Goal: Information Seeking & Learning: Learn about a topic

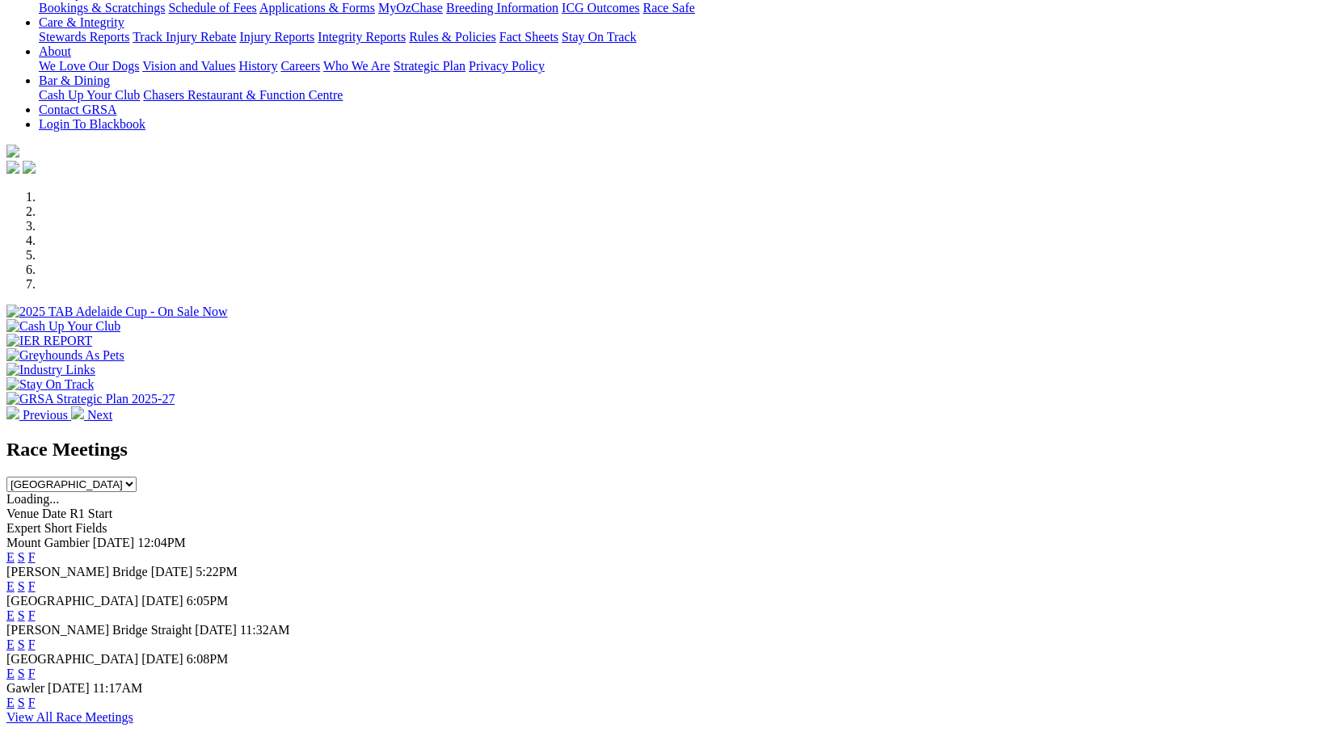
scroll to position [323, 0]
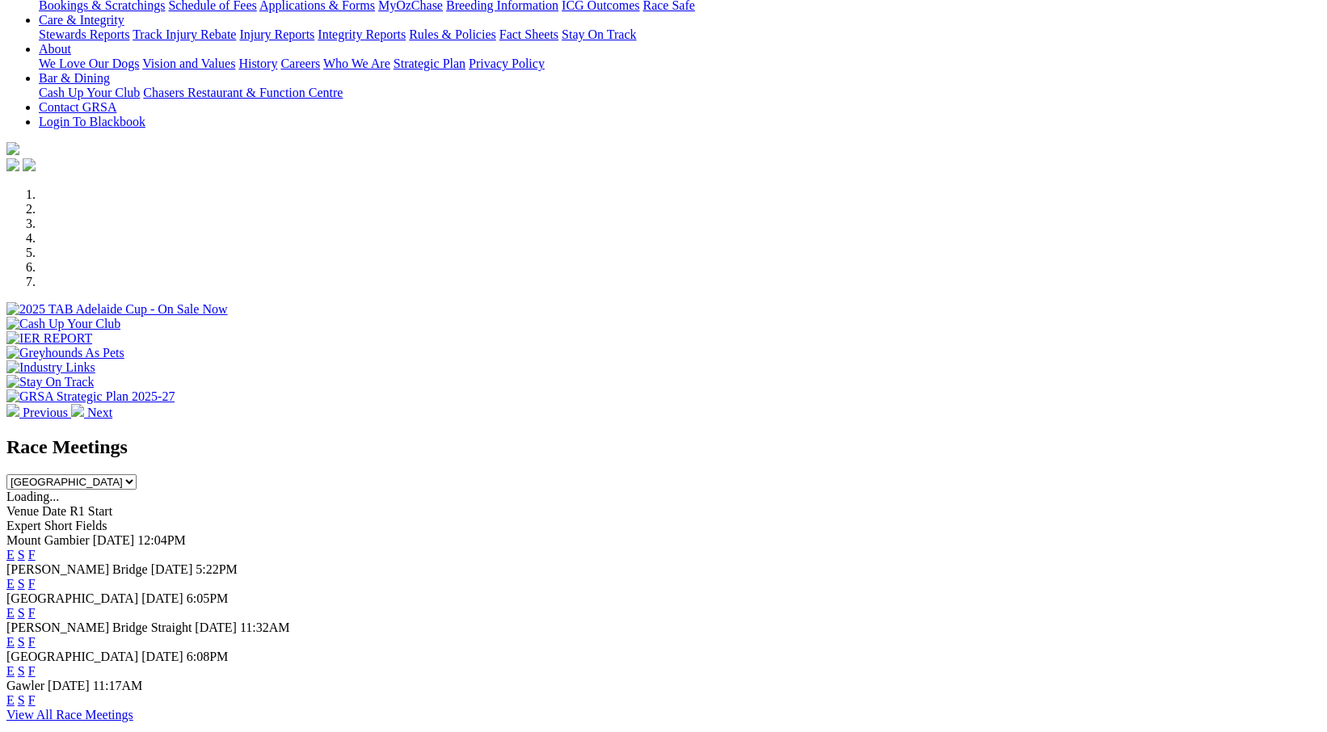
click at [137, 474] on select "South Australia New South Wales Northern Territory Queensland Tasmania Victoria…" at bounding box center [71, 481] width 130 height 15
select select "WA"
click at [137, 474] on select "South Australia New South Wales Northern Territory Queensland Tasmania Victoria…" at bounding box center [71, 481] width 130 height 15
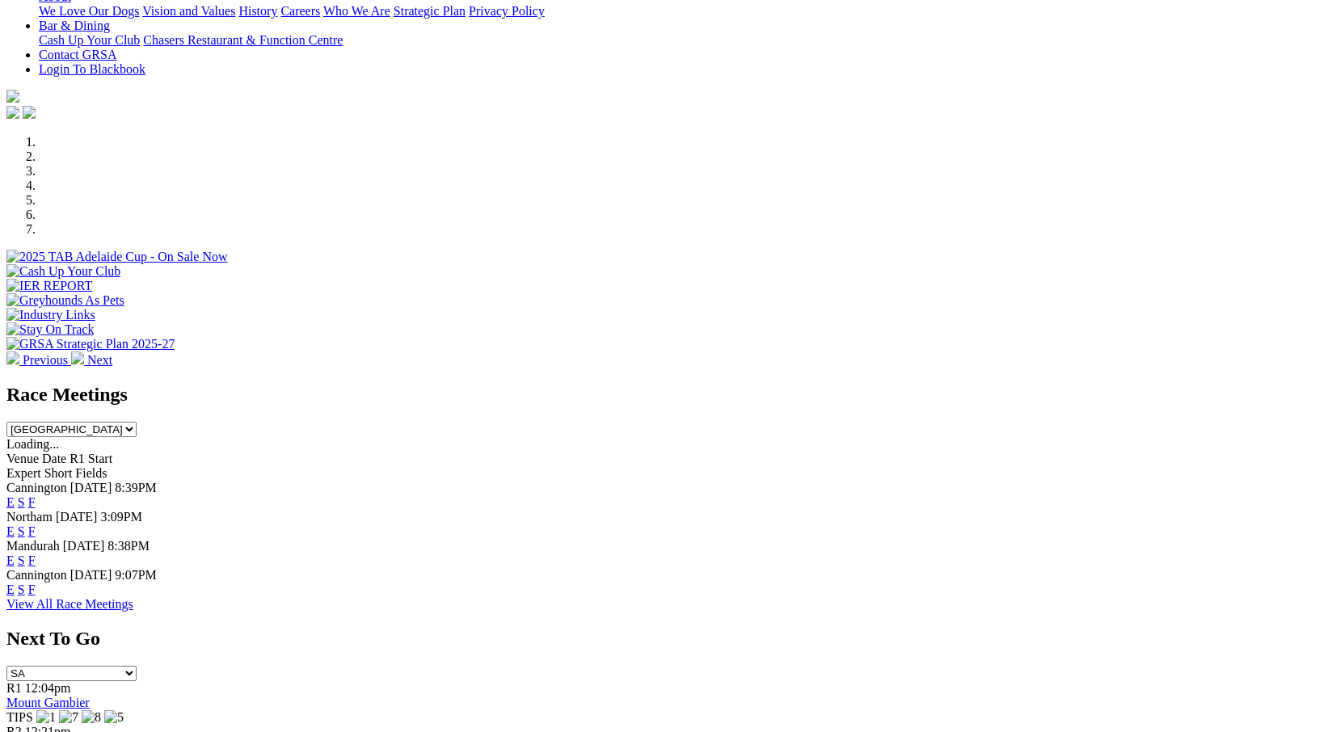
scroll to position [404, 0]
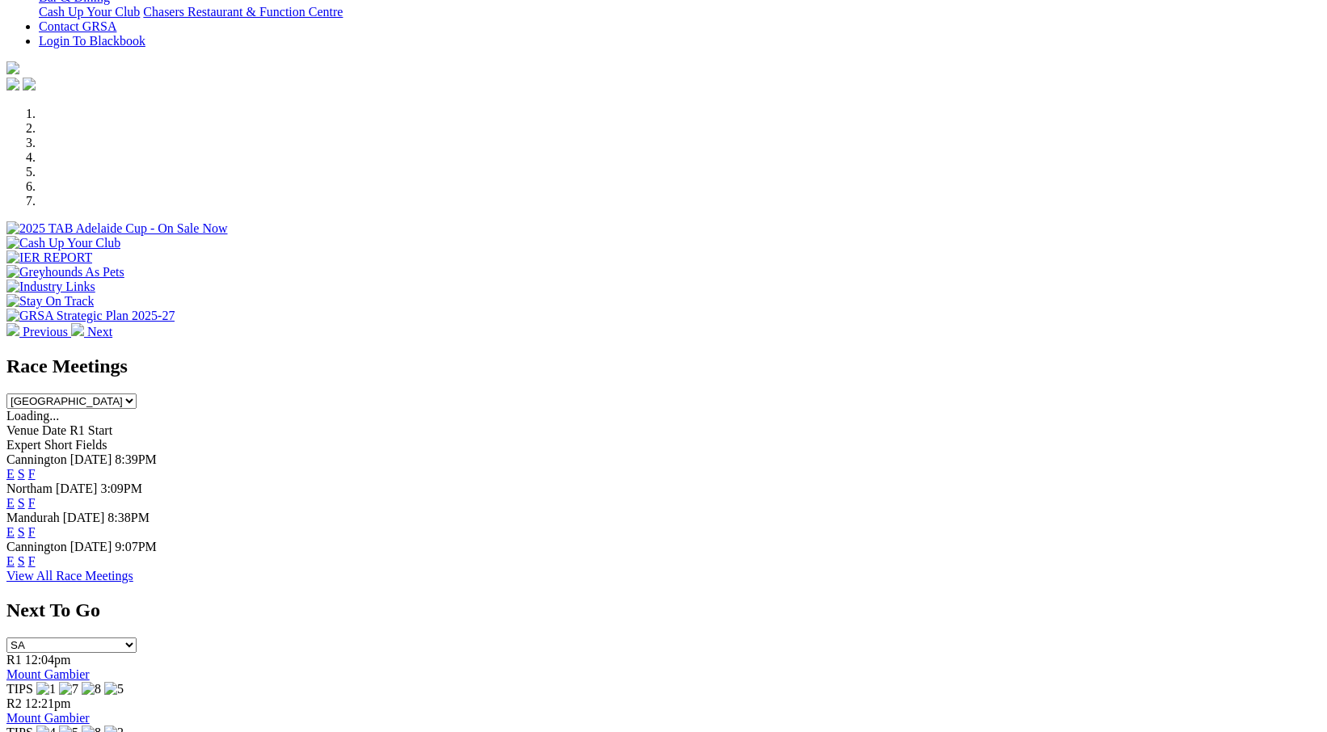
click at [133, 570] on link "View All Race Meetings" at bounding box center [69, 576] width 127 height 14
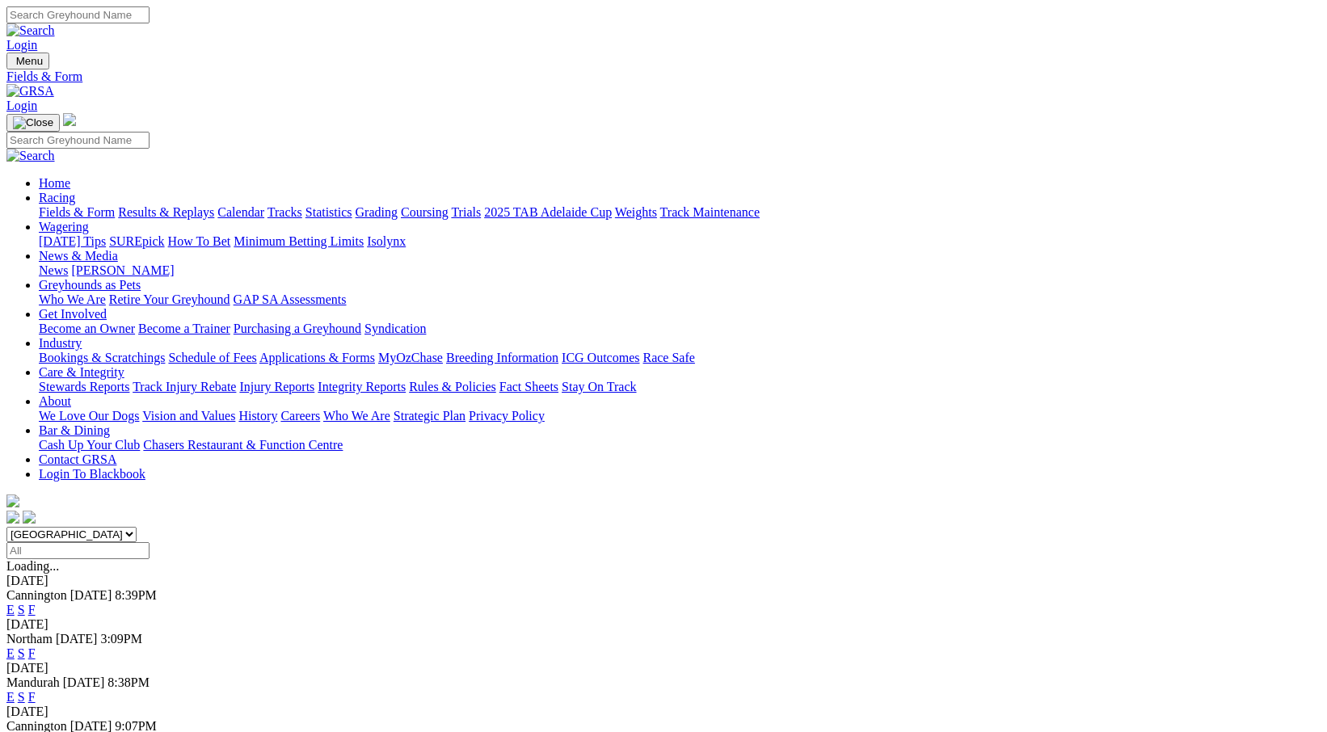
click at [149, 542] on input "Select date" at bounding box center [77, 550] width 143 height 17
type input "Yesterday, 3 Oct 2025"
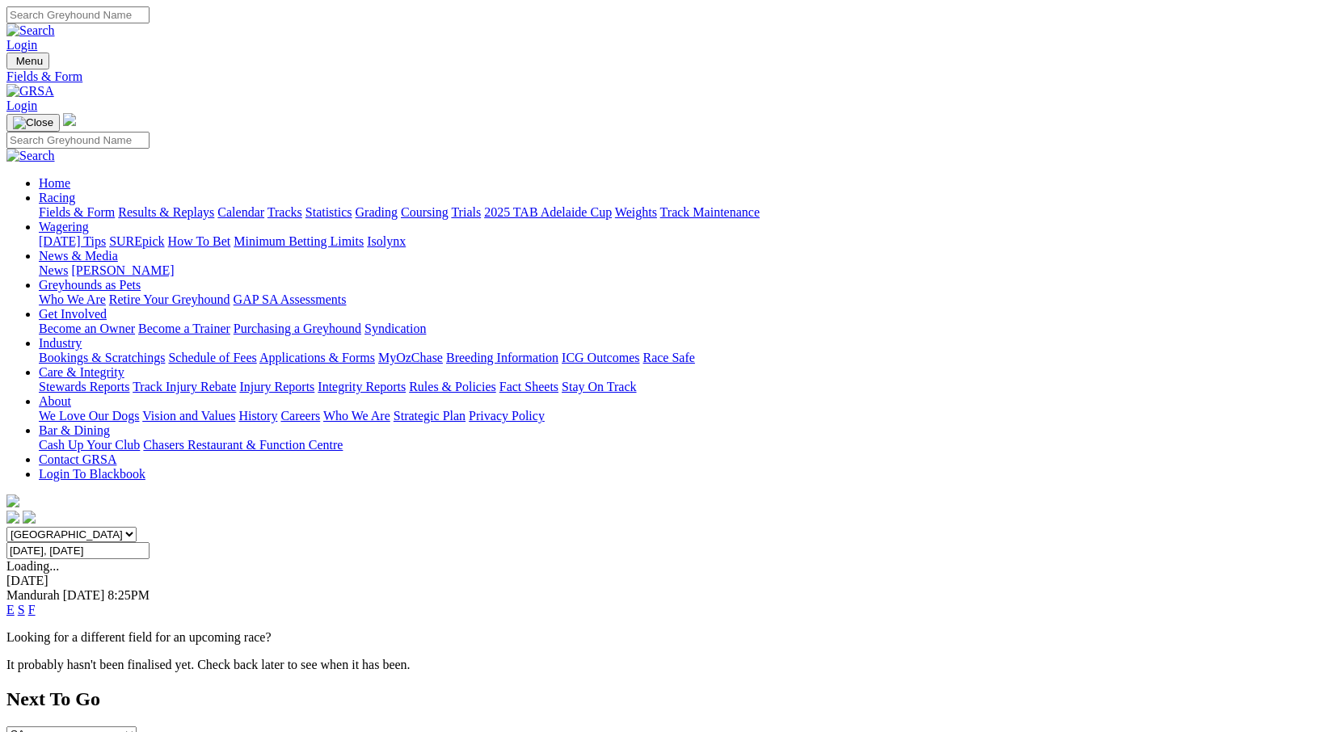
click at [15, 603] on link "E" at bounding box center [10, 610] width 8 height 14
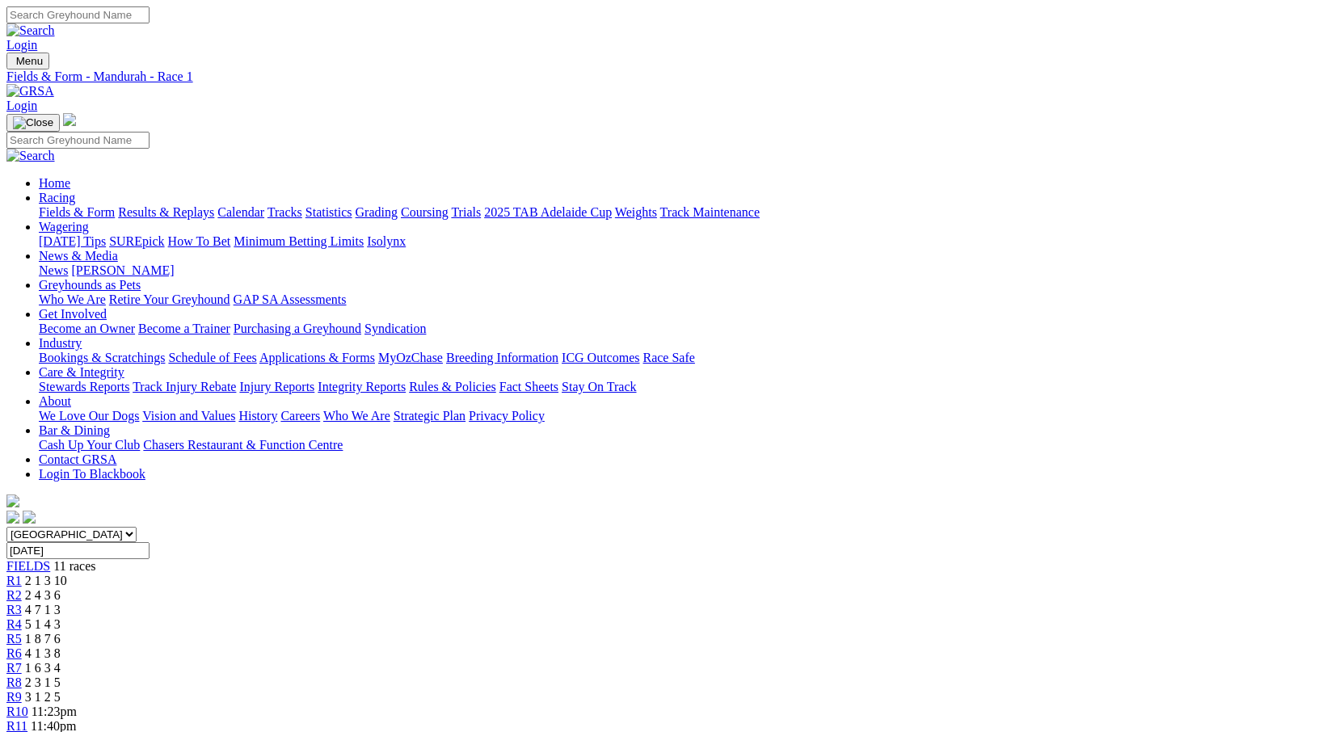
click at [149, 542] on input "Friday, 3 Oct 2025" at bounding box center [77, 550] width 143 height 17
type input "Yesterday, 3 Oct 2025"
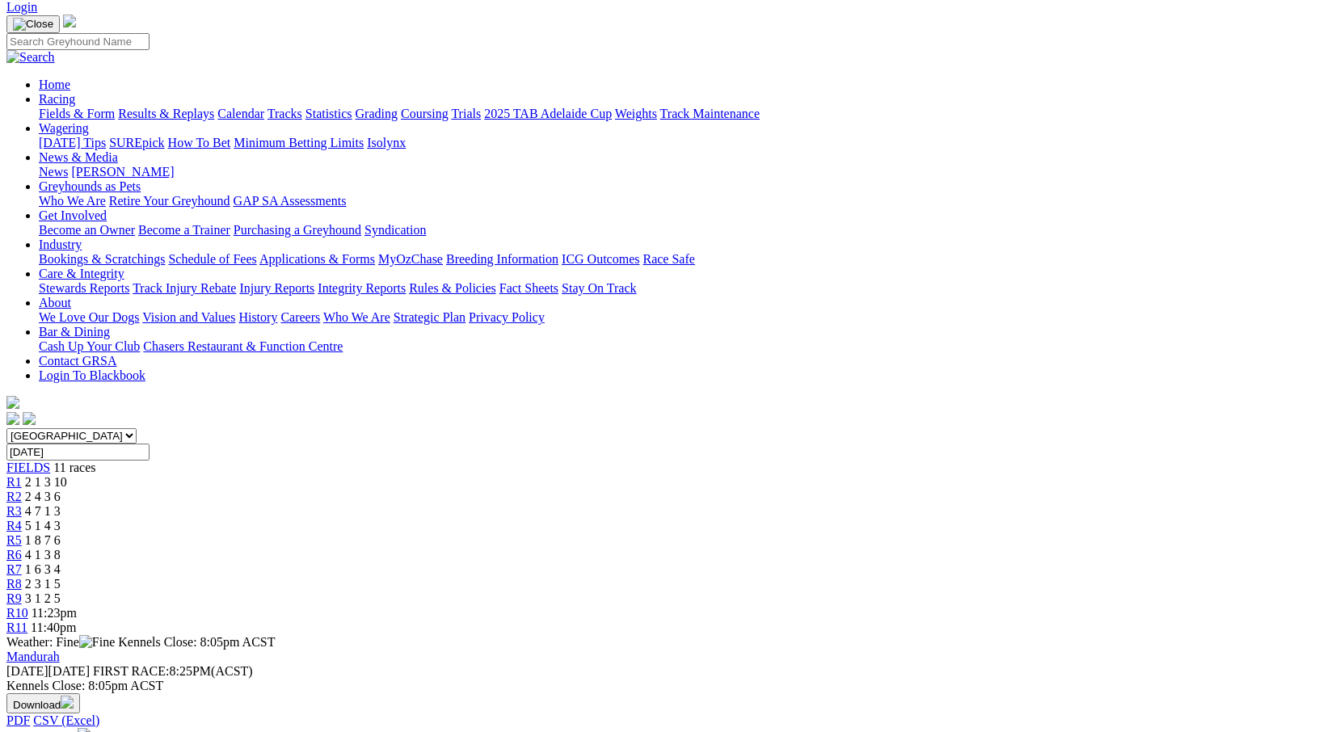
scroll to position [81, 0]
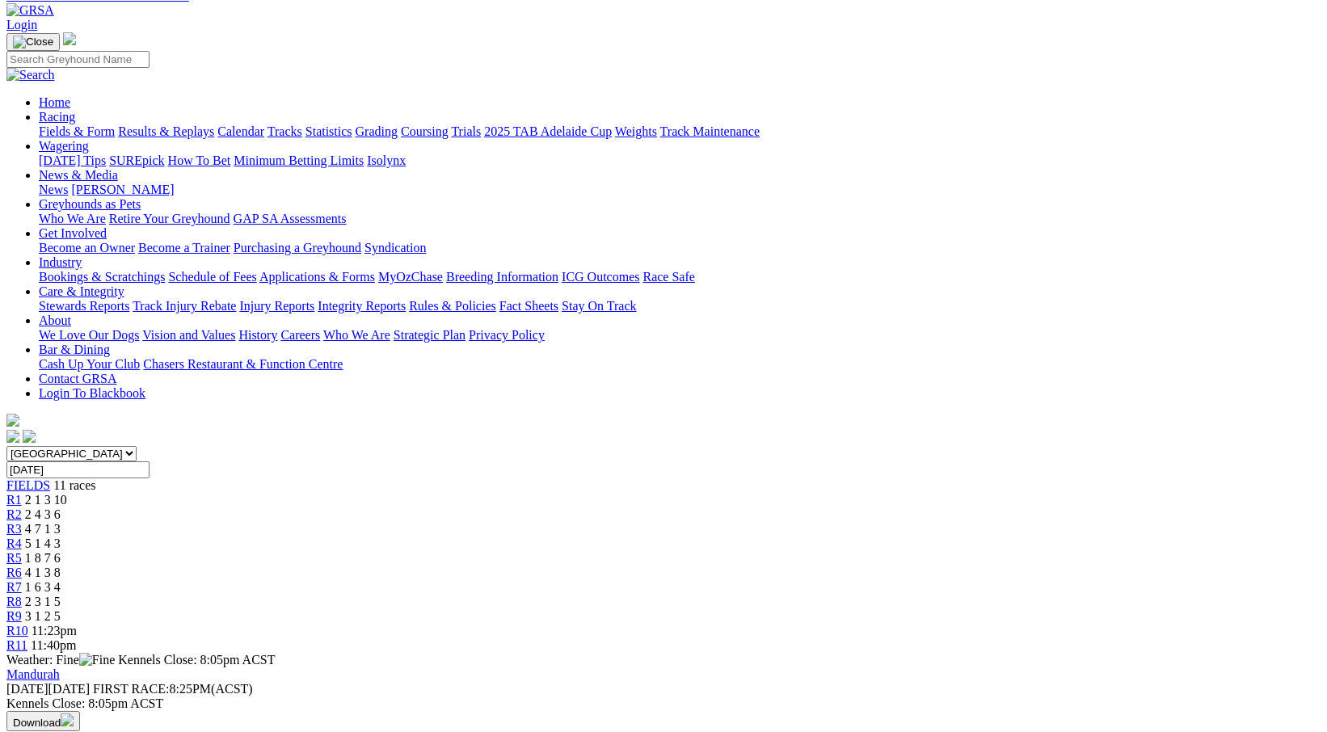
click at [74, 713] on img "button" at bounding box center [67, 719] width 13 height 13
click at [874, 137] on link "CSV (Excel)" at bounding box center [841, 130] width 66 height 14
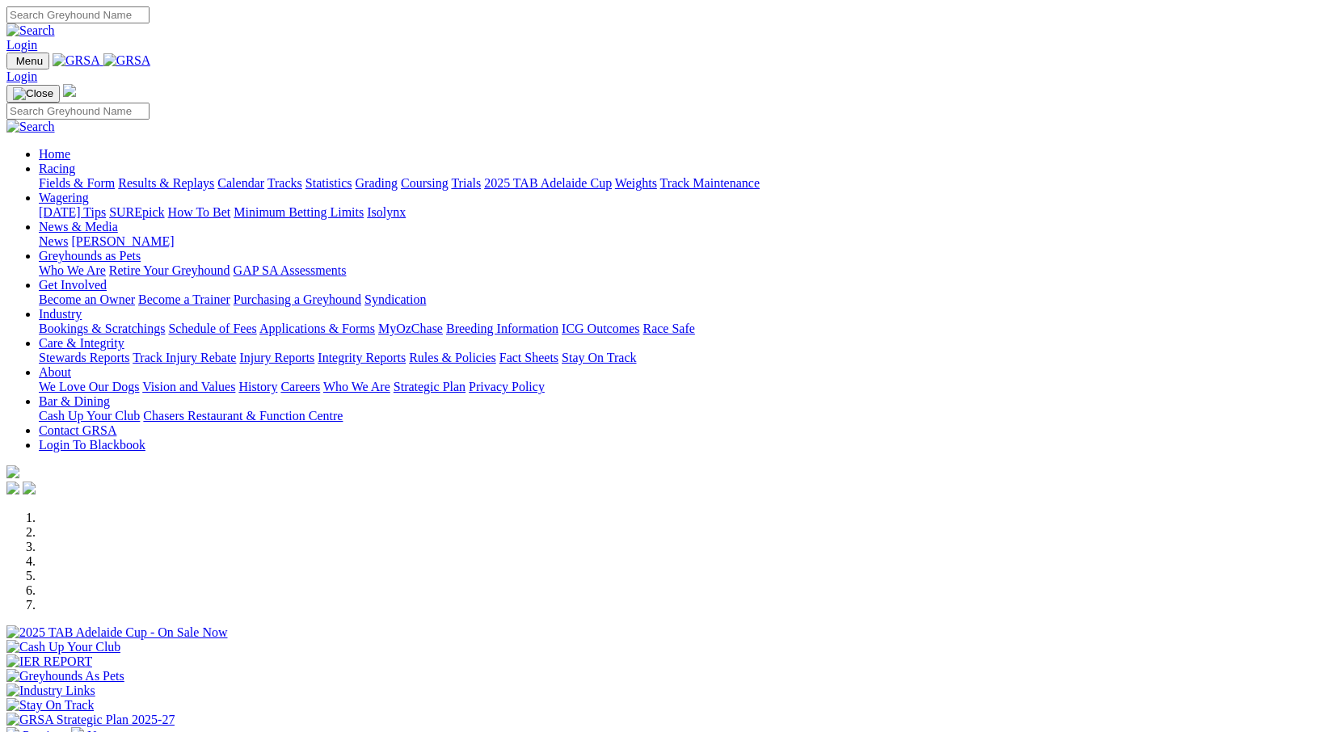
drag, startPoint x: 0, startPoint y: 0, endPoint x: 349, endPoint y: 61, distance: 354.3
click at [75, 162] on link "Racing" at bounding box center [57, 169] width 36 height 14
click at [70, 176] on link "Fields & Form" at bounding box center [77, 183] width 76 height 14
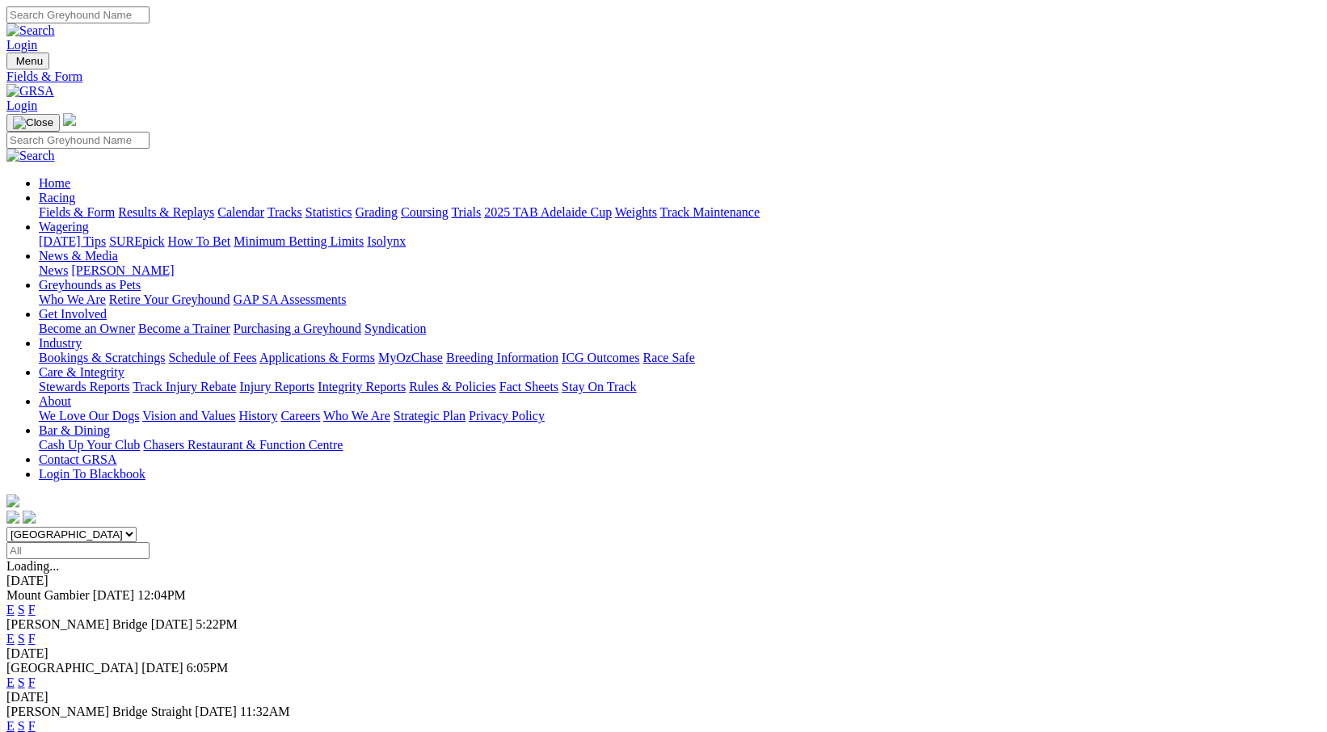
click at [137, 527] on select "South Australia New South Wales Northern Territory Queensland Tasmania Victoria…" at bounding box center [71, 534] width 130 height 15
select select "WA"
click at [137, 527] on select "South Australia New South Wales Northern Territory Queensland Tasmania Victoria…" at bounding box center [71, 534] width 130 height 15
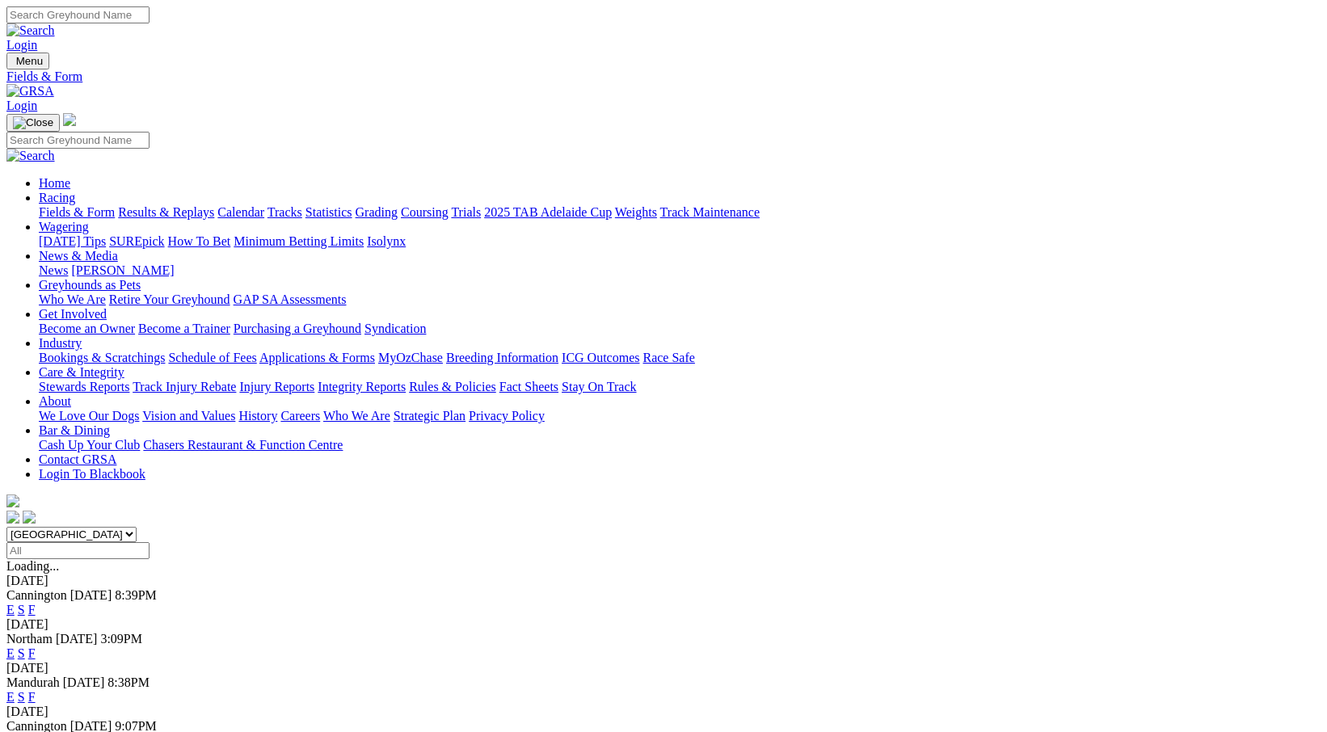
click at [149, 542] on input "Select date" at bounding box center [77, 550] width 143 height 17
type input "Yesterday, 3 Oct 2025"
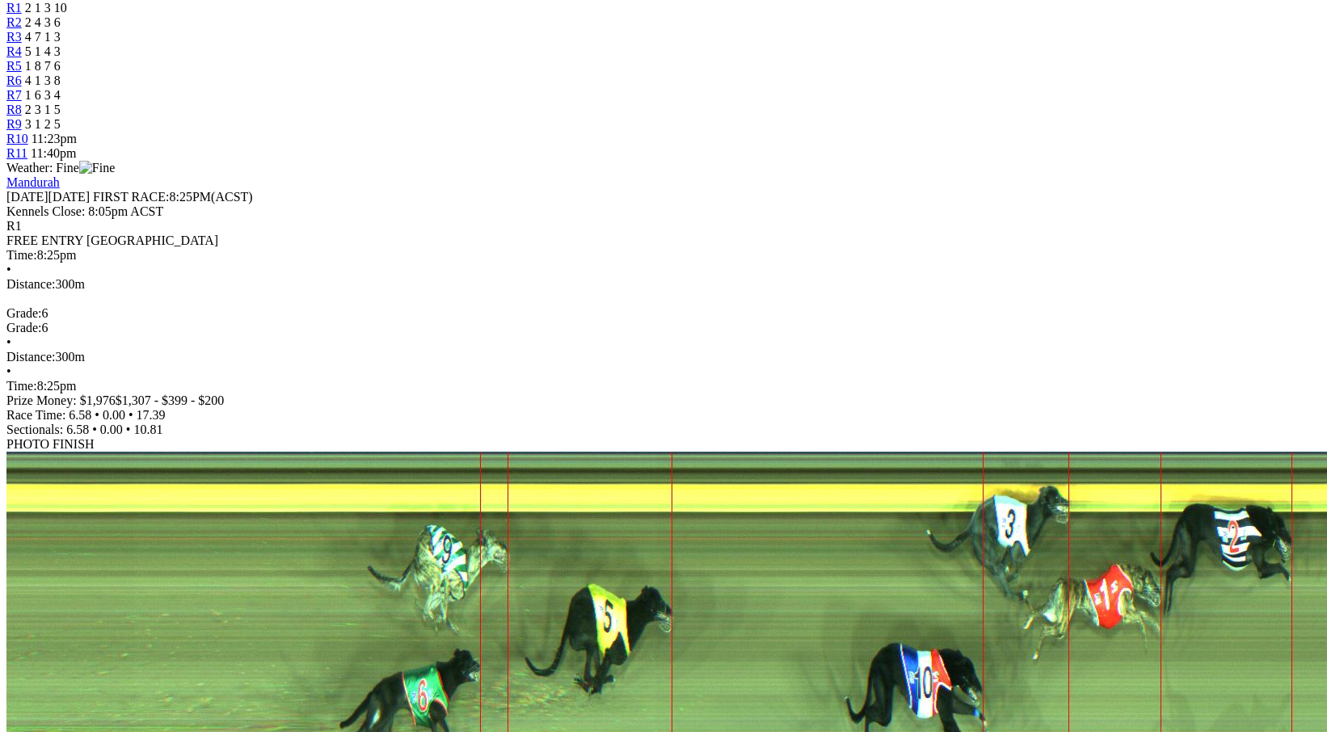
scroll to position [485, 0]
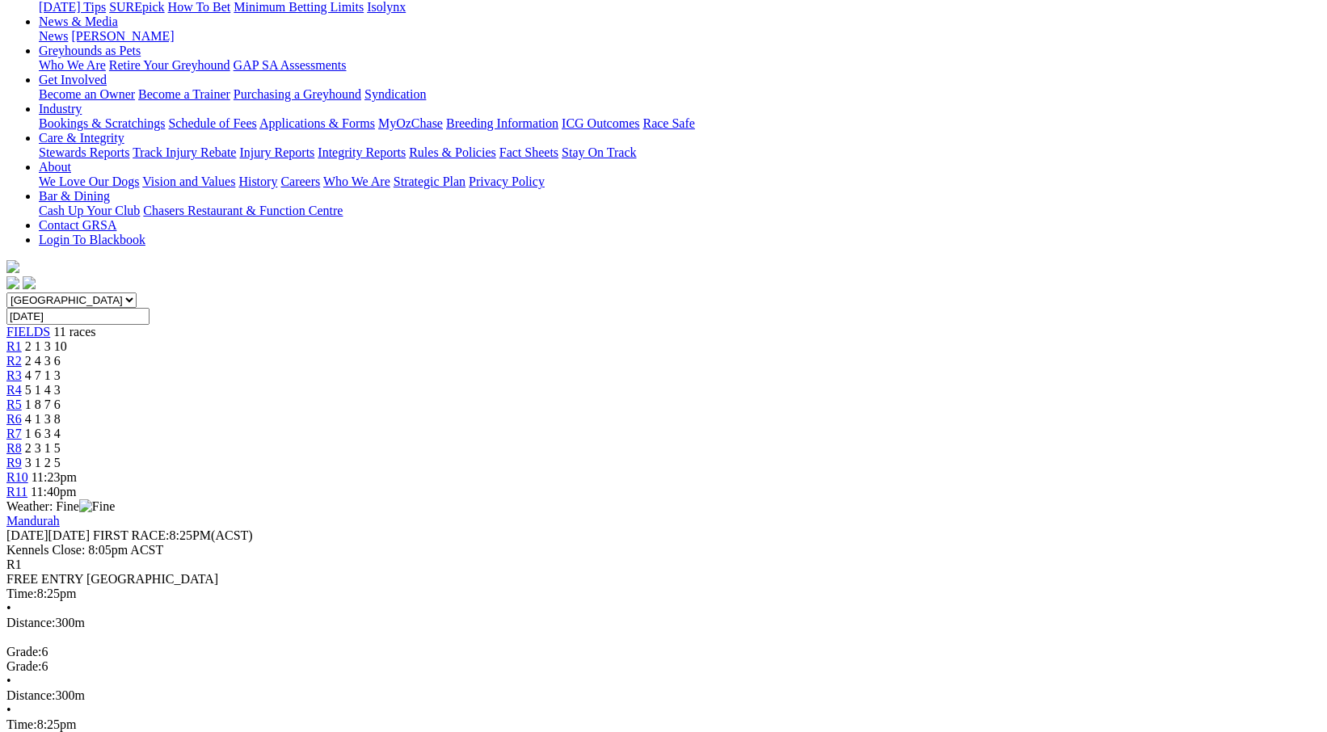
scroll to position [81, 0]
